Goal: Information Seeking & Learning: Stay updated

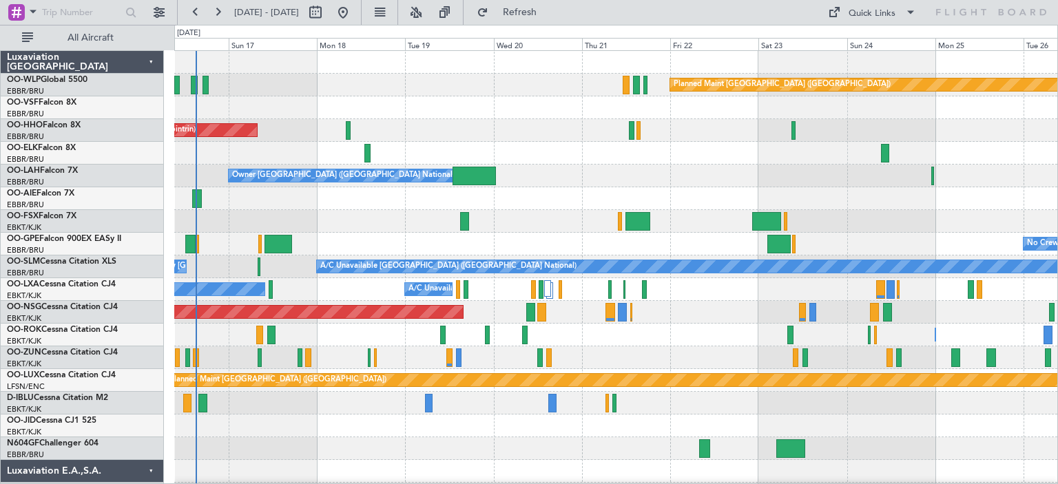
click at [378, 166] on div "Planned Maint [GEOGRAPHIC_DATA] ([GEOGRAPHIC_DATA]) AOG Maint Geneva ([GEOGRAPH…" at bounding box center [615, 460] width 883 height 819
click at [427, 14] on button at bounding box center [416, 12] width 22 height 22
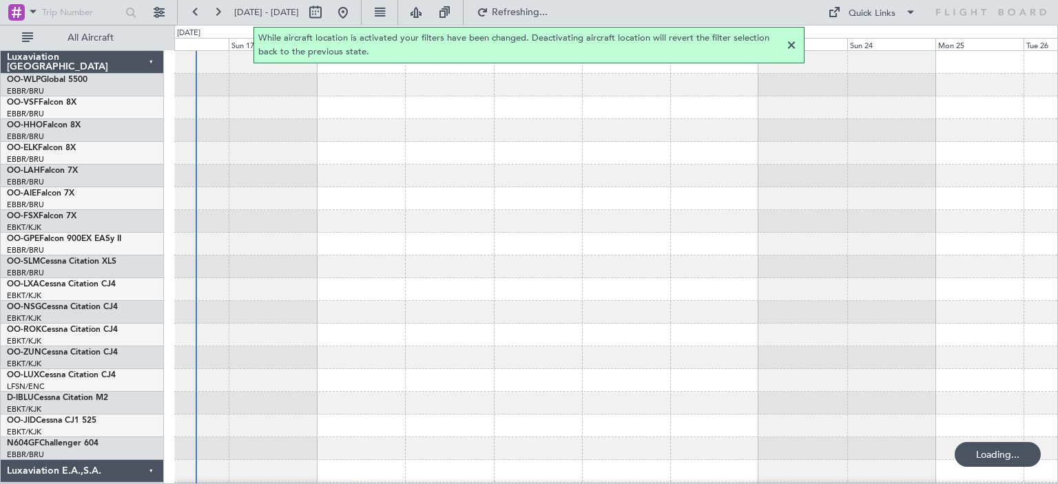
click at [791, 46] on div at bounding box center [791, 45] width 17 height 17
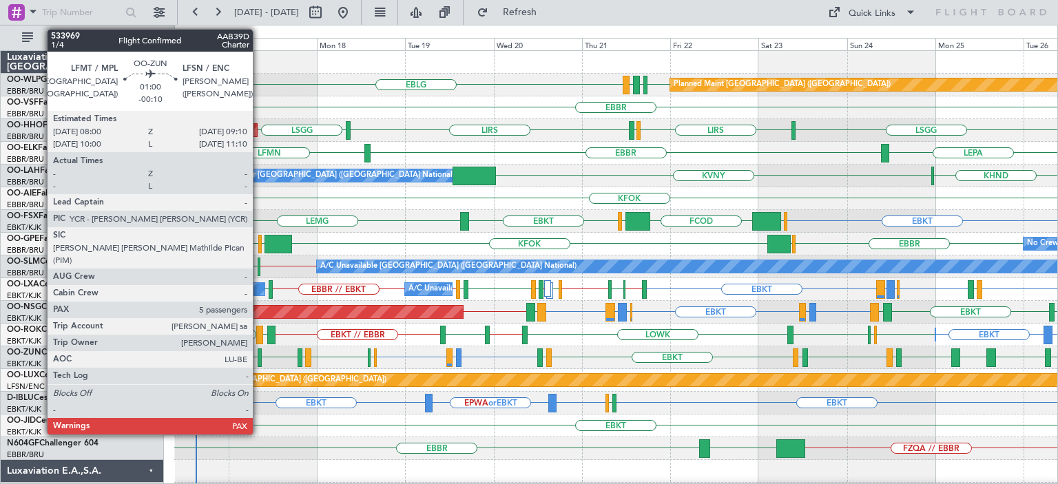
click at [259, 352] on div at bounding box center [260, 358] width 5 height 19
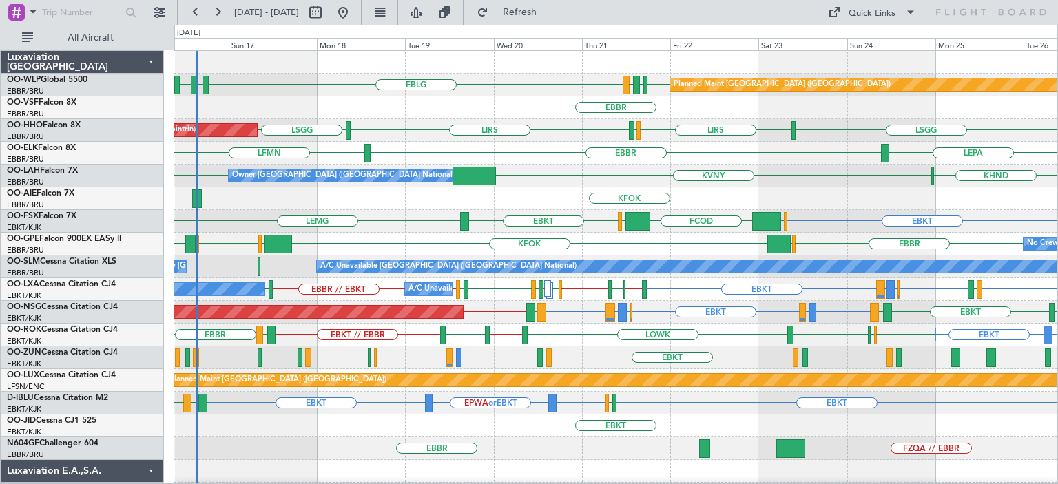
click at [503, 89] on div "LFLS EBLG LDSP EBLG EDDB EBLG LDDU Planned Maint [GEOGRAPHIC_DATA] ([GEOGRAPHIC…" at bounding box center [615, 85] width 883 height 23
click at [549, 15] on span "Refresh" at bounding box center [520, 13] width 58 height 10
click at [599, 149] on div "LEPA [GEOGRAPHIC_DATA] LFMN" at bounding box center [615, 153] width 883 height 23
click at [580, 351] on div "EBKT LFMD or EBKT EBKT LIRQ EBKT LEBZ EBKT LOWS [GEOGRAPHIC_DATA] LFBD EBKT LOW…" at bounding box center [615, 358] width 883 height 23
